Goal: Information Seeking & Learning: Check status

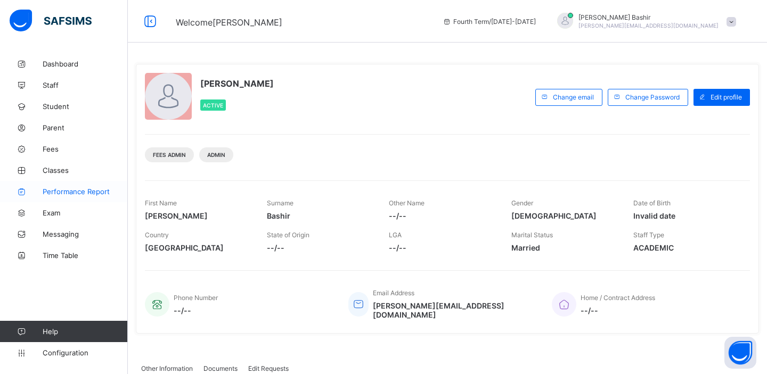
click at [61, 194] on span "Performance Report" at bounding box center [85, 191] width 85 height 9
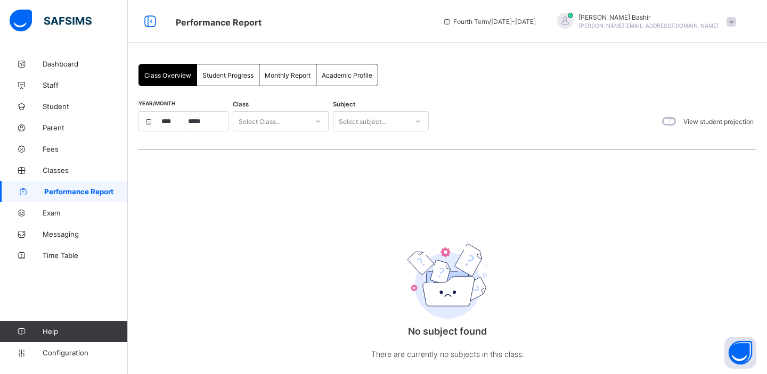
select select "****"
select select "*"
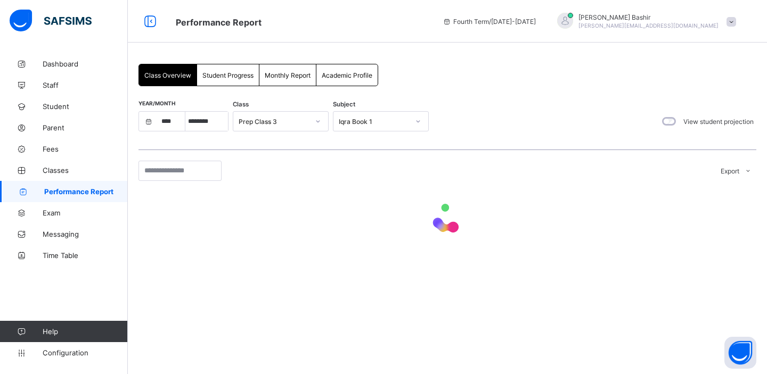
click at [229, 77] on span "Student Progress" at bounding box center [227, 75] width 51 height 8
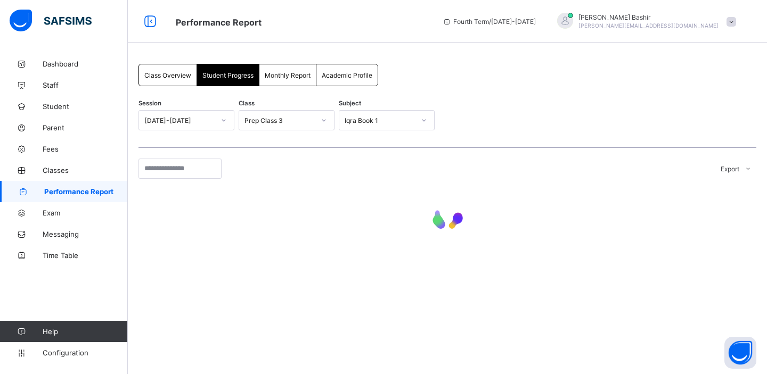
click at [227, 122] on div at bounding box center [224, 120] width 18 height 17
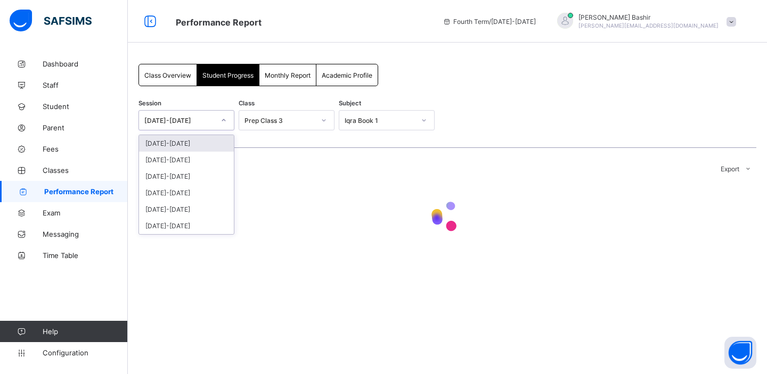
click at [285, 80] on div "Monthly Report" at bounding box center [287, 74] width 57 height 21
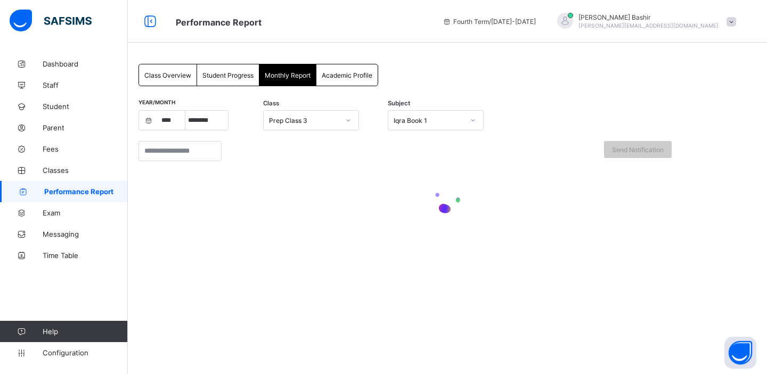
click at [339, 73] on span "Academic Profile" at bounding box center [347, 75] width 51 height 8
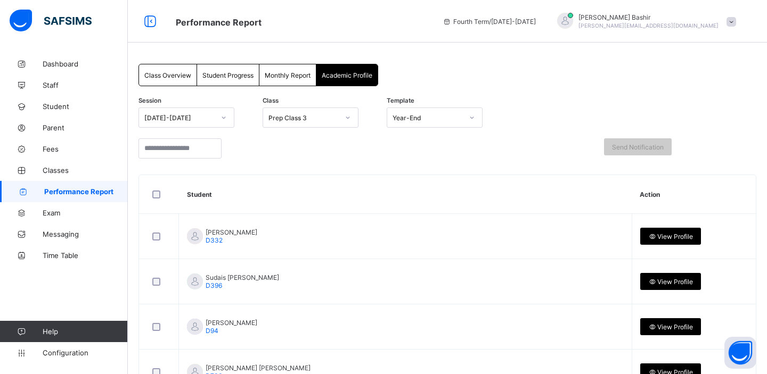
click at [290, 77] on span "Monthly Report" at bounding box center [288, 75] width 46 height 8
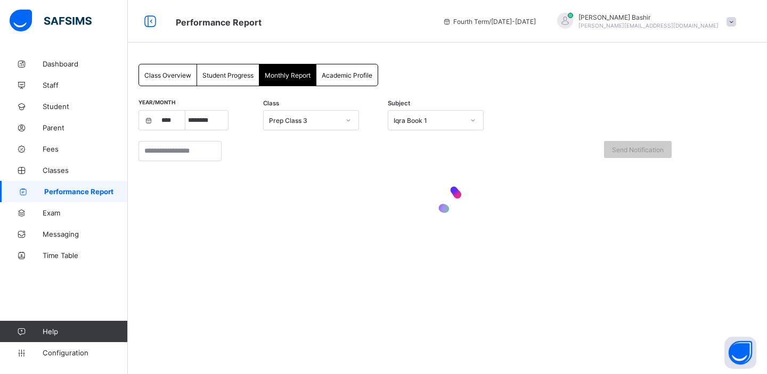
click at [233, 83] on div "Student Progress" at bounding box center [228, 74] width 62 height 21
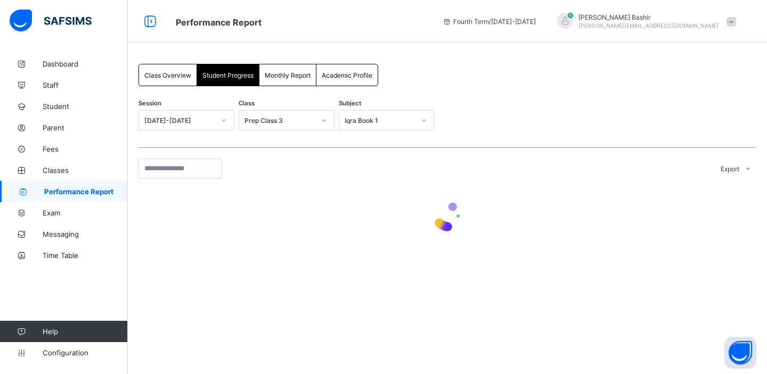
click at [169, 76] on span "Class Overview" at bounding box center [167, 75] width 47 height 8
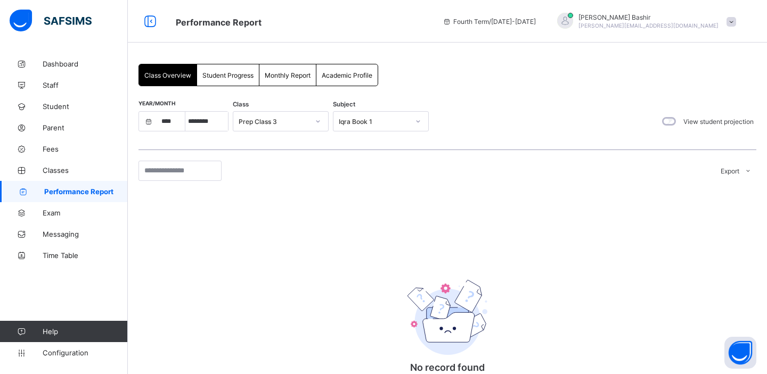
click at [224, 73] on span "Student Progress" at bounding box center [227, 75] width 51 height 8
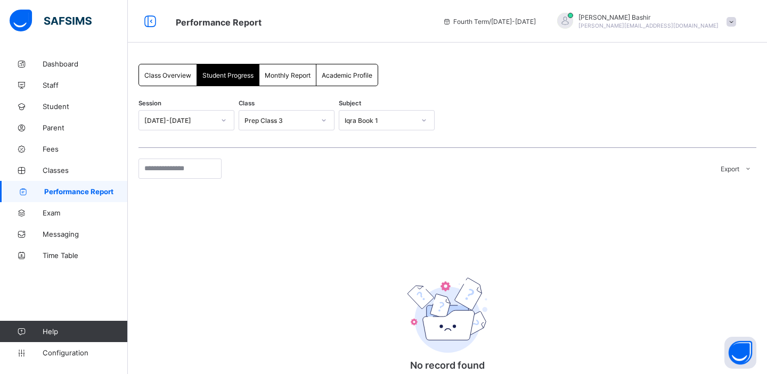
click at [166, 79] on div "Class Overview" at bounding box center [168, 74] width 58 height 21
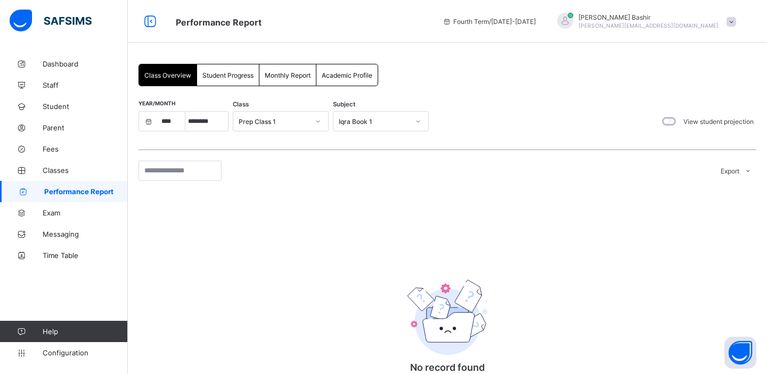
select select "****"
select select "*"
click at [292, 128] on div "Prep Class 1" at bounding box center [270, 121] width 75 height 15
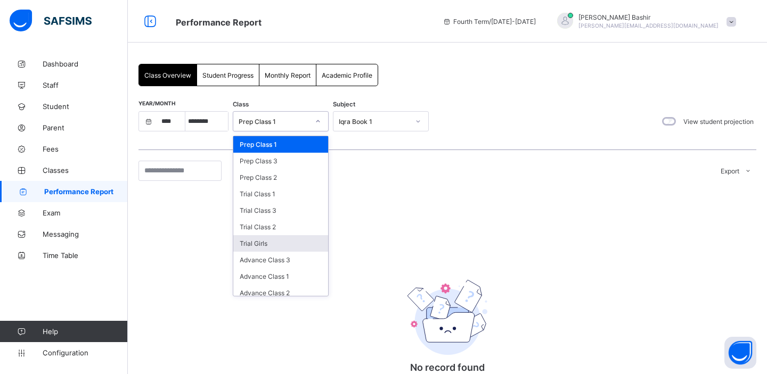
scroll to position [68, 0]
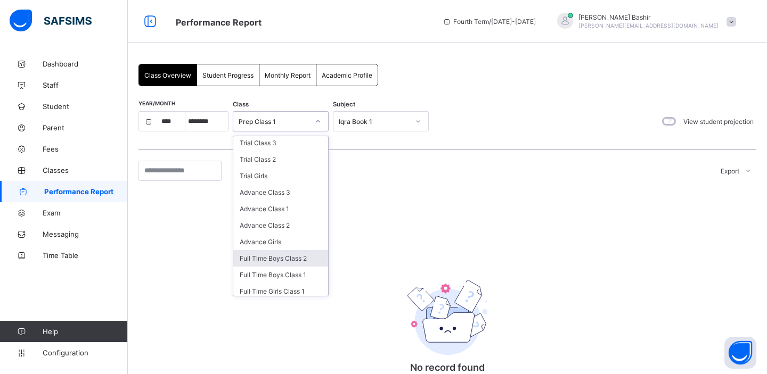
click at [287, 254] on div "Full Time Boys Class 2" at bounding box center [280, 258] width 95 height 17
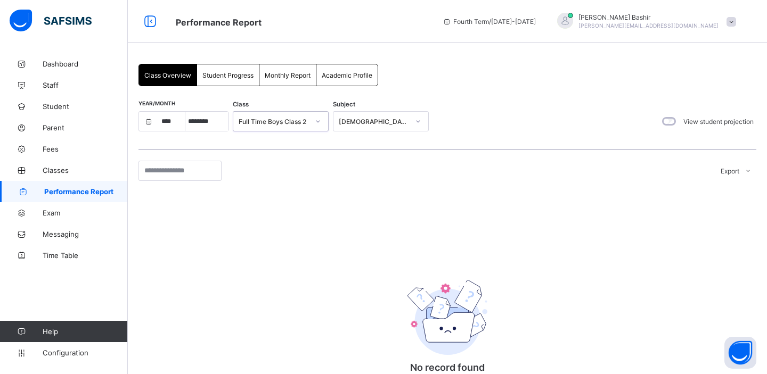
click at [378, 122] on div "[DEMOGRAPHIC_DATA] Reading" at bounding box center [374, 122] width 70 height 8
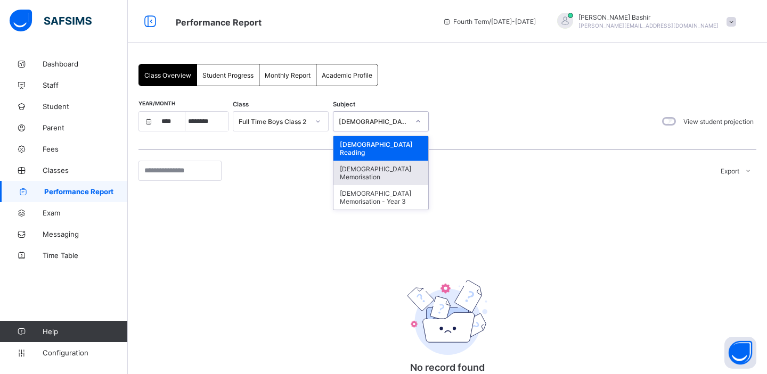
click at [365, 165] on div "[DEMOGRAPHIC_DATA] Memorisation" at bounding box center [380, 173] width 95 height 24
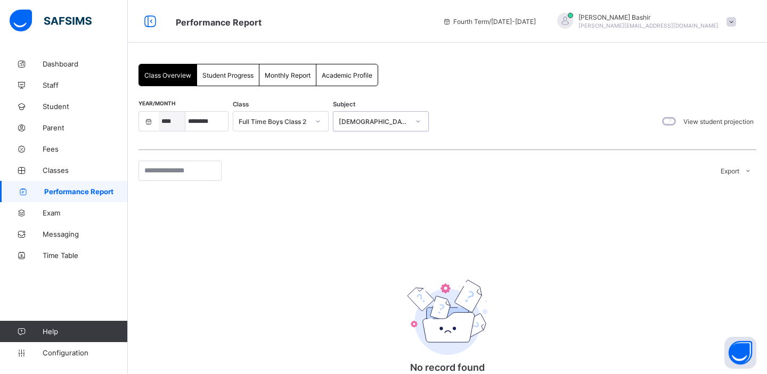
click at [168, 125] on select "**** **** **** **** **** **** ****" at bounding box center [172, 121] width 27 height 19
select select "****"
select select "*"
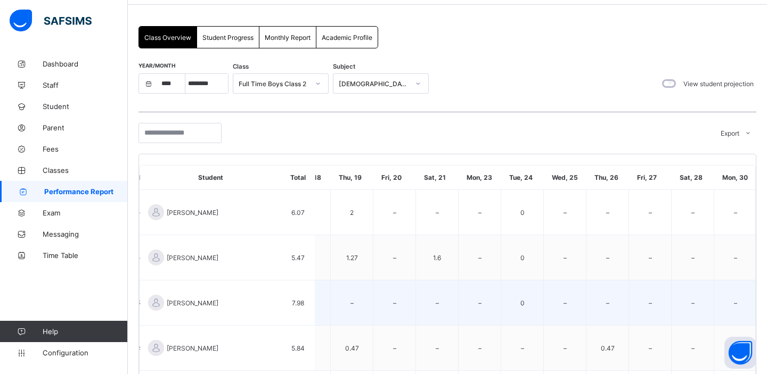
scroll to position [35, 0]
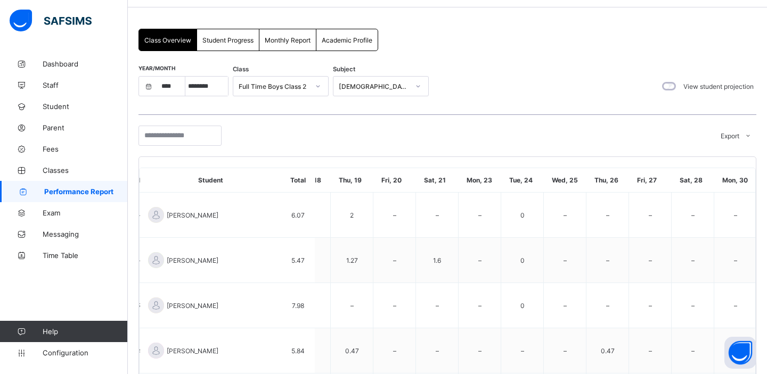
click at [224, 38] on span "Student Progress" at bounding box center [227, 40] width 51 height 8
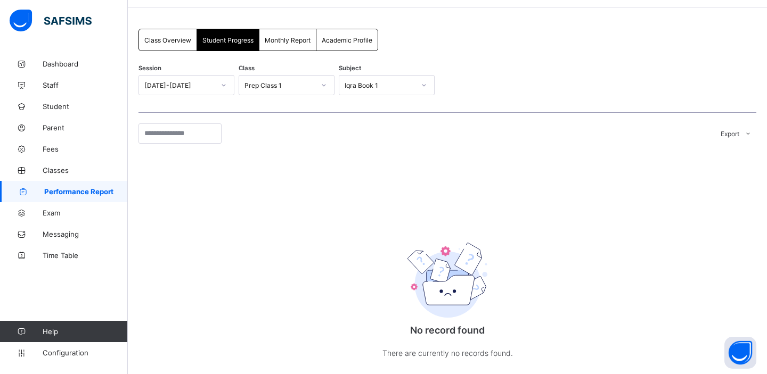
click at [291, 87] on div "Prep Class 1" at bounding box center [279, 85] width 70 height 8
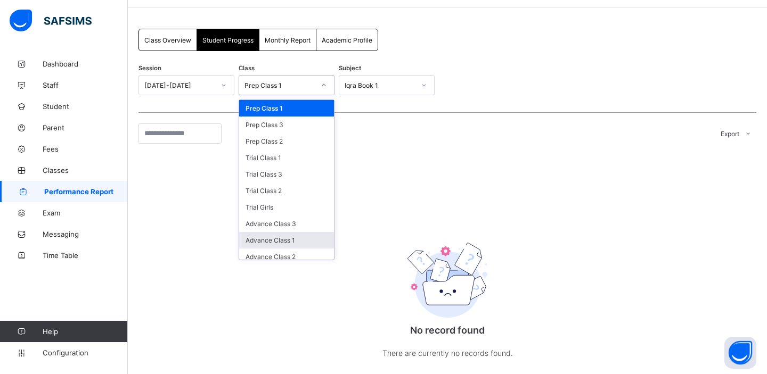
scroll to position [68, 0]
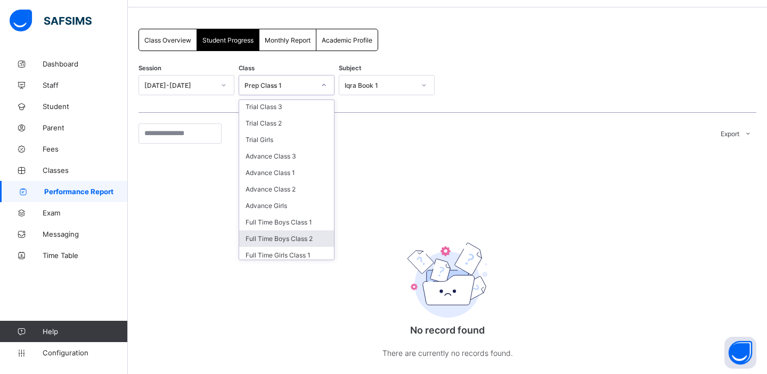
click at [307, 233] on div "Full Time Boys Class 2" at bounding box center [286, 239] width 95 height 17
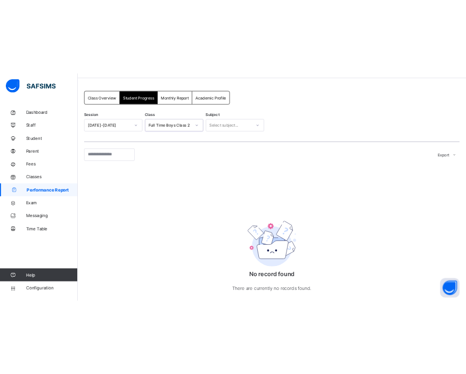
scroll to position [0, 0]
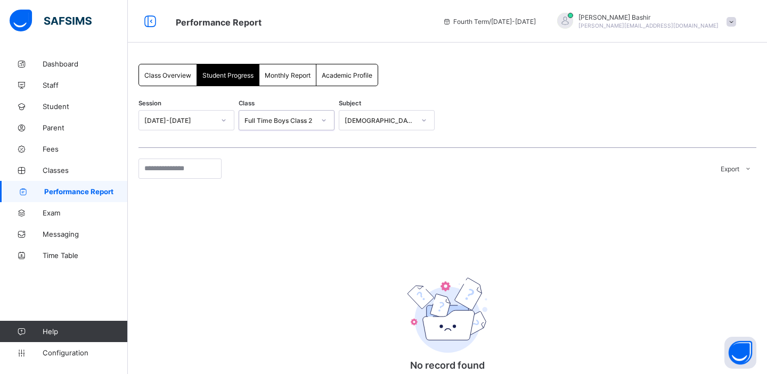
click at [376, 126] on div "[DEMOGRAPHIC_DATA] Reading" at bounding box center [376, 120] width 75 height 15
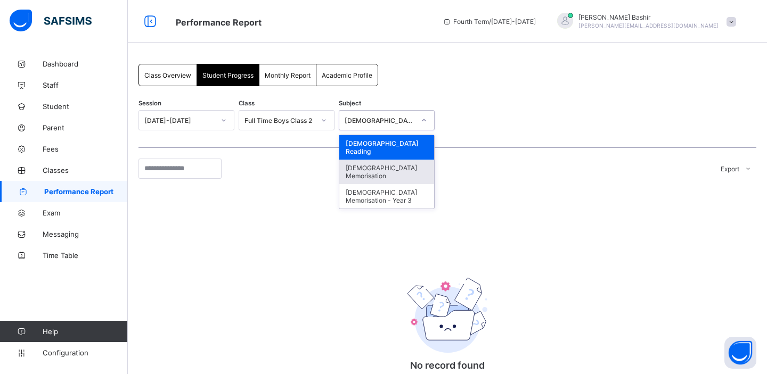
click at [374, 160] on div "[DEMOGRAPHIC_DATA] Memorisation" at bounding box center [386, 172] width 95 height 24
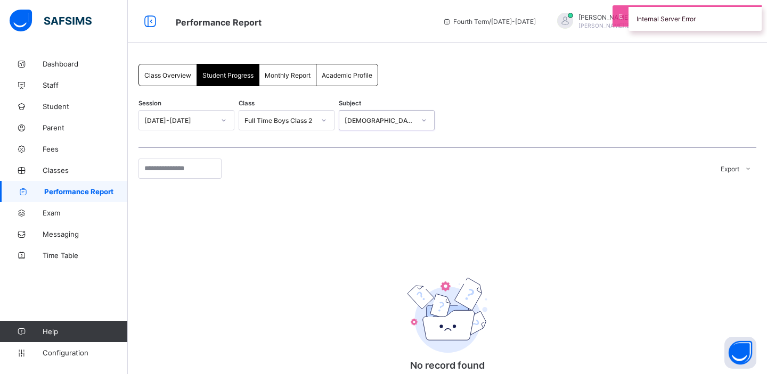
click at [222, 119] on icon at bounding box center [223, 120] width 6 height 11
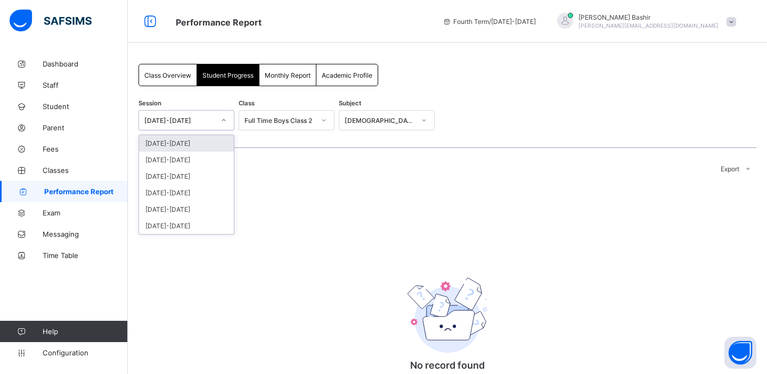
click at [178, 144] on div "[DATE]-[DATE]" at bounding box center [186, 143] width 95 height 17
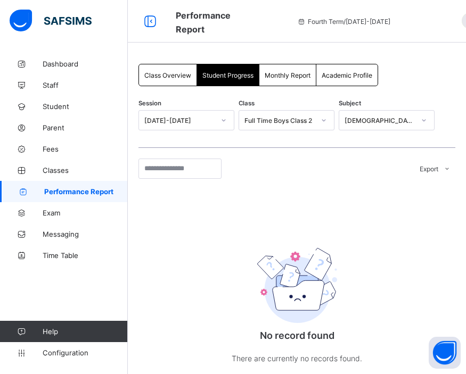
click at [282, 120] on div "Full Time Boys Class 2" at bounding box center [279, 121] width 70 height 8
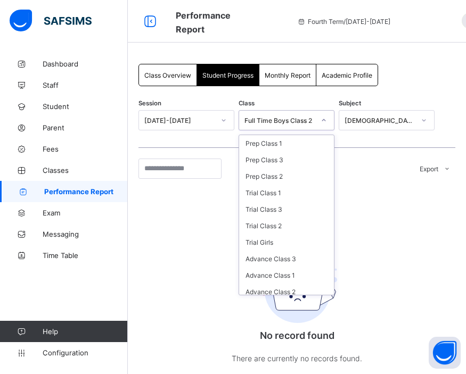
scroll to position [57, 0]
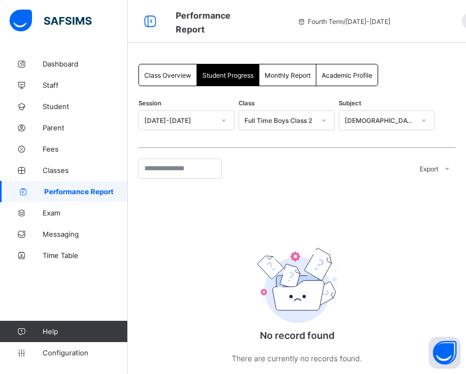
click at [223, 121] on icon at bounding box center [223, 120] width 6 height 11
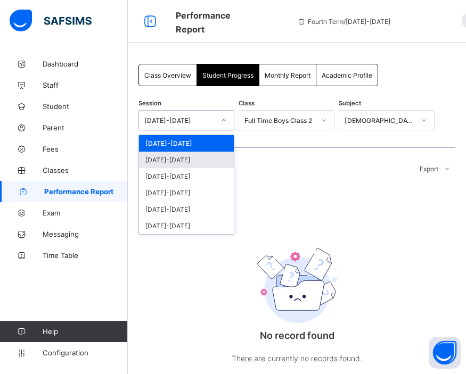
click at [185, 160] on div "[DATE]-[DATE]" at bounding box center [186, 160] width 95 height 17
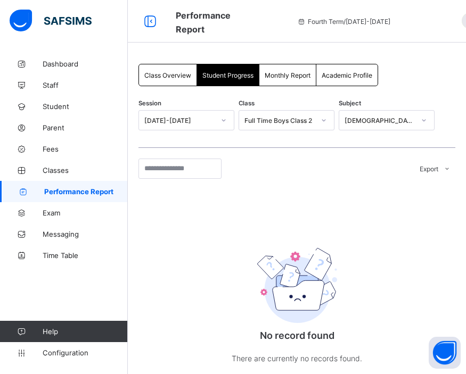
click at [288, 126] on div "Full Time Boys Class 2" at bounding box center [276, 120] width 75 height 15
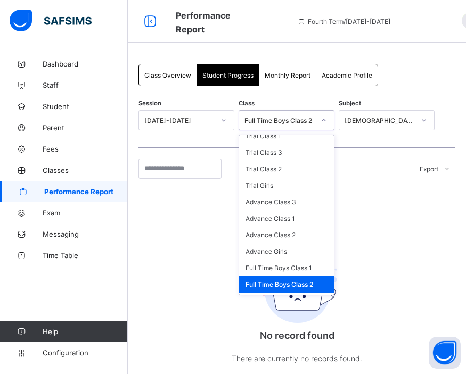
scroll to position [68, 0]
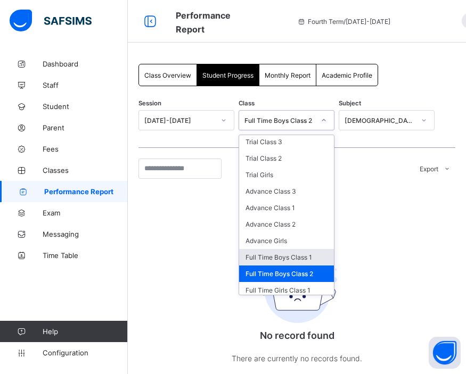
click at [294, 254] on div "Full Time Boys Class 1" at bounding box center [286, 257] width 95 height 17
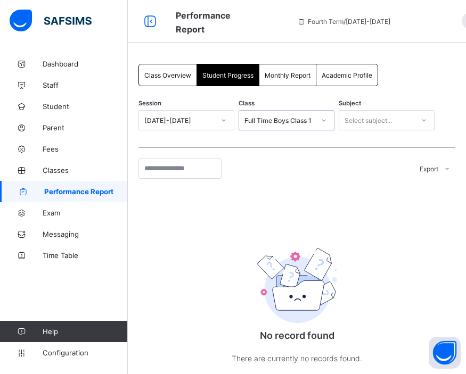
click at [378, 120] on div "Select subject..." at bounding box center [368, 120] width 47 height 20
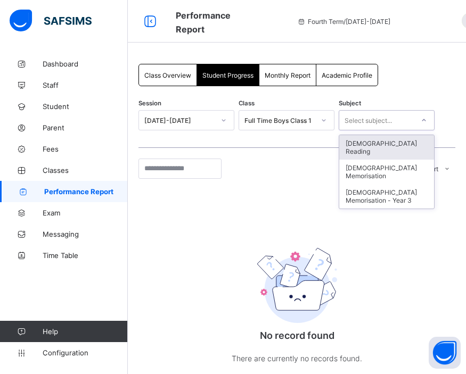
click at [374, 146] on div "[DEMOGRAPHIC_DATA] Reading" at bounding box center [386, 147] width 95 height 24
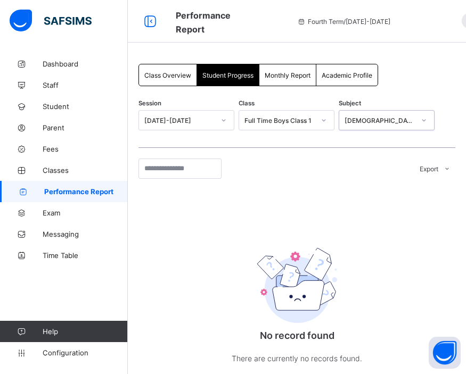
click at [399, 121] on div "[DEMOGRAPHIC_DATA] Reading" at bounding box center [380, 121] width 70 height 8
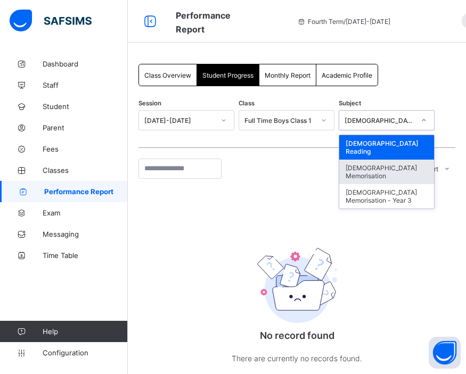
click at [391, 160] on div "[DEMOGRAPHIC_DATA] Memorisation" at bounding box center [386, 172] width 95 height 24
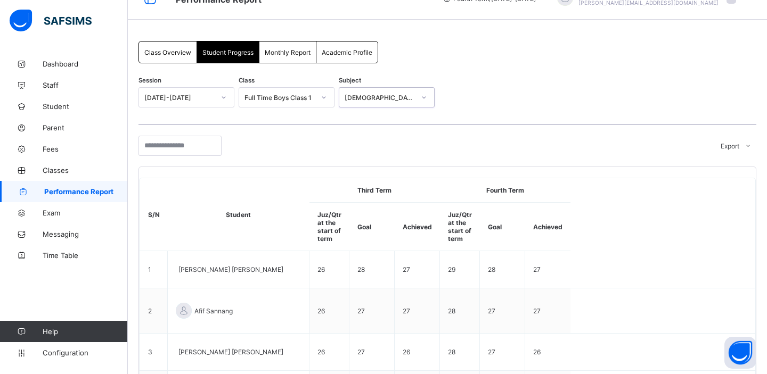
scroll to position [0, 0]
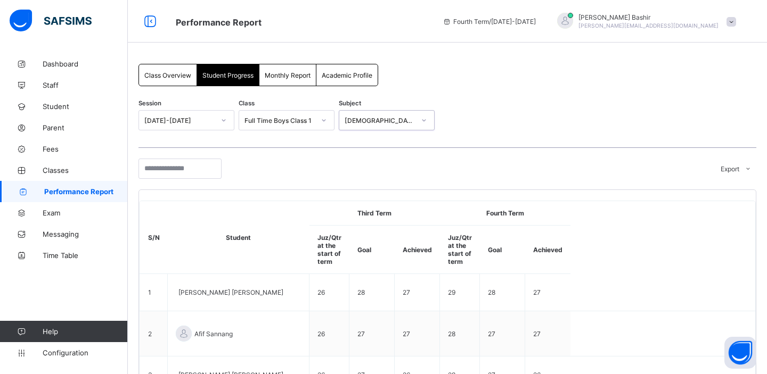
click at [220, 118] on div at bounding box center [224, 120] width 18 height 17
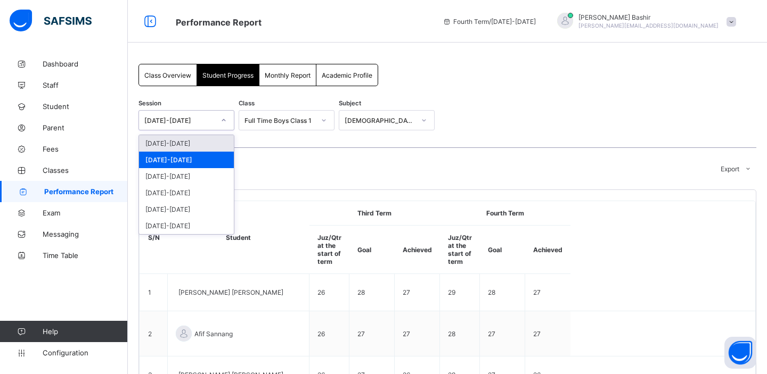
click at [189, 142] on div "[DATE]-[DATE]" at bounding box center [186, 143] width 95 height 17
